Goal: Task Accomplishment & Management: Use online tool/utility

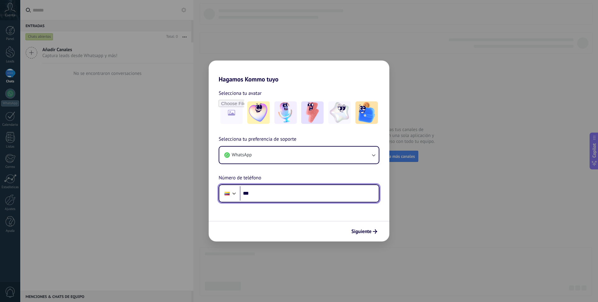
click at [267, 196] on input "***" at bounding box center [309, 193] width 139 height 14
type input "**********"
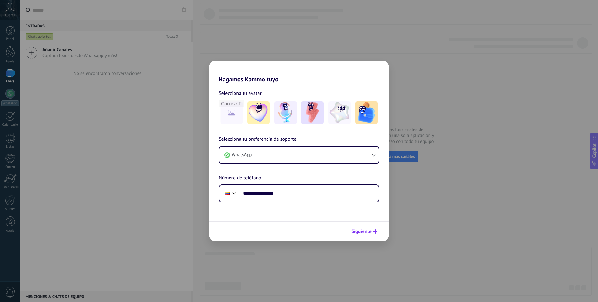
click at [367, 233] on span "Siguiente" at bounding box center [361, 231] width 20 height 4
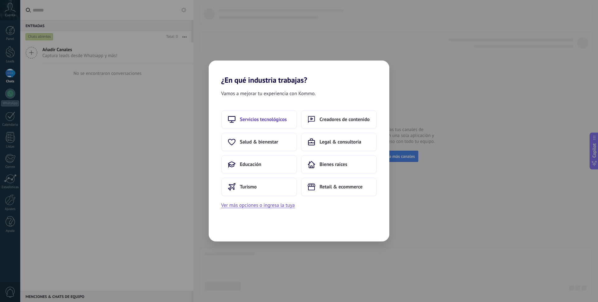
click at [279, 110] on button "Servicios tecnológicos" at bounding box center [259, 119] width 76 height 19
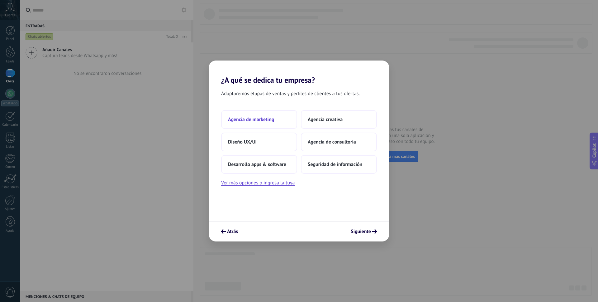
click at [254, 113] on button "Agencia de marketing" at bounding box center [259, 119] width 76 height 19
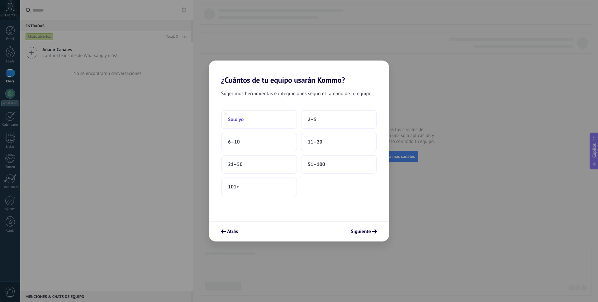
click at [270, 121] on button "Solo yo" at bounding box center [259, 119] width 76 height 19
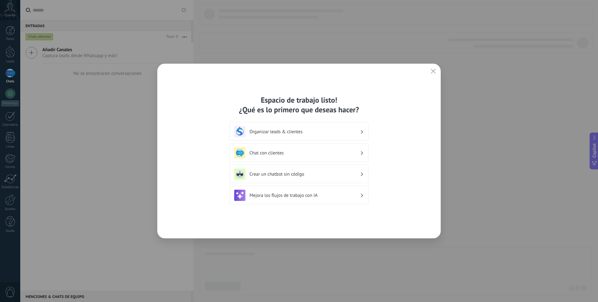
click at [285, 155] on h3 "Chat con clientes" at bounding box center [304, 153] width 111 height 6
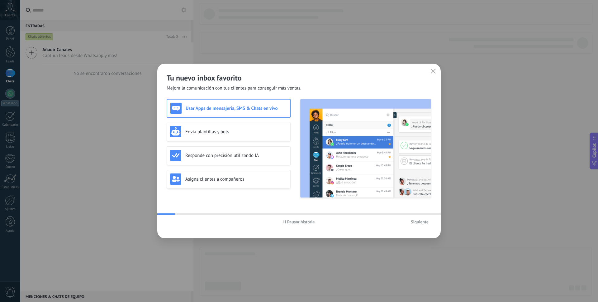
click at [425, 221] on span "Siguiente" at bounding box center [420, 221] width 18 height 4
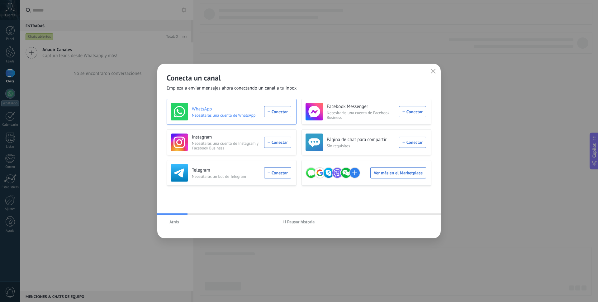
click at [286, 111] on div "WhatsApp Necesitarás una cuenta de WhatsApp Conectar" at bounding box center [231, 111] width 121 height 17
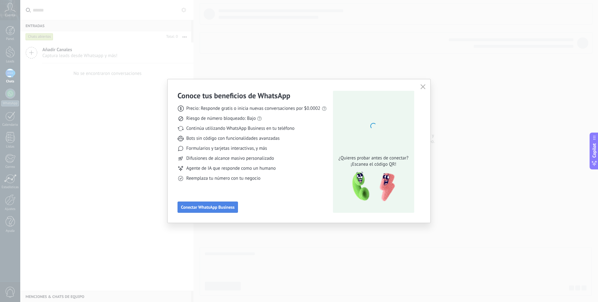
click at [198, 210] on button "Conectar WhatsApp Business" at bounding box center [208, 206] width 60 height 11
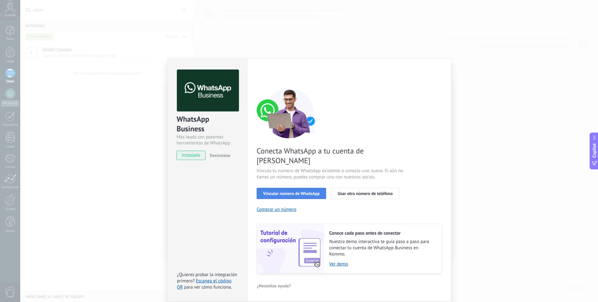
click at [290, 188] on button "Vincular número de WhatsApp" at bounding box center [291, 193] width 69 height 11
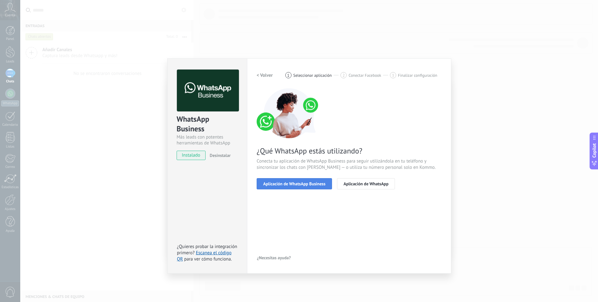
click at [290, 185] on span "Aplicación de WhatsApp Business" at bounding box center [294, 183] width 62 height 4
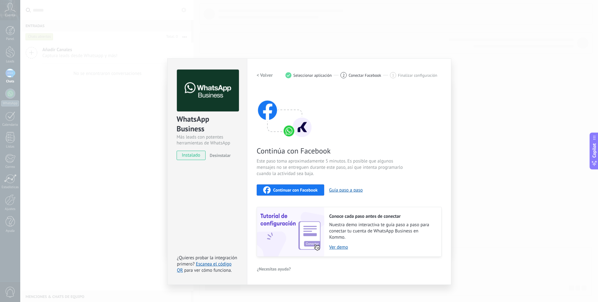
click at [296, 190] on span "Continuar con Facebook" at bounding box center [295, 190] width 45 height 4
